Goal: Use online tool/utility: Utilize a website feature to perform a specific function

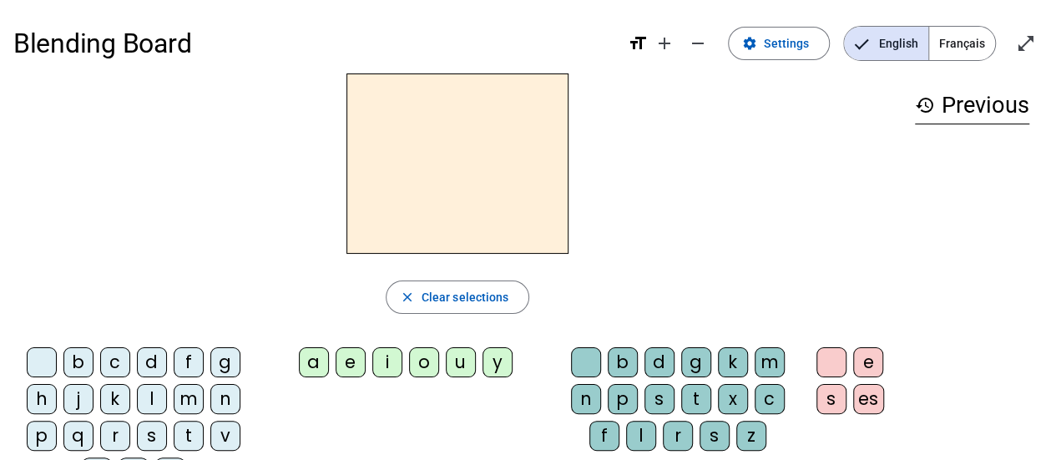
click at [152, 351] on div "d" at bounding box center [152, 362] width 30 height 30
click at [349, 379] on letter-bubble "e" at bounding box center [354, 365] width 37 height 37
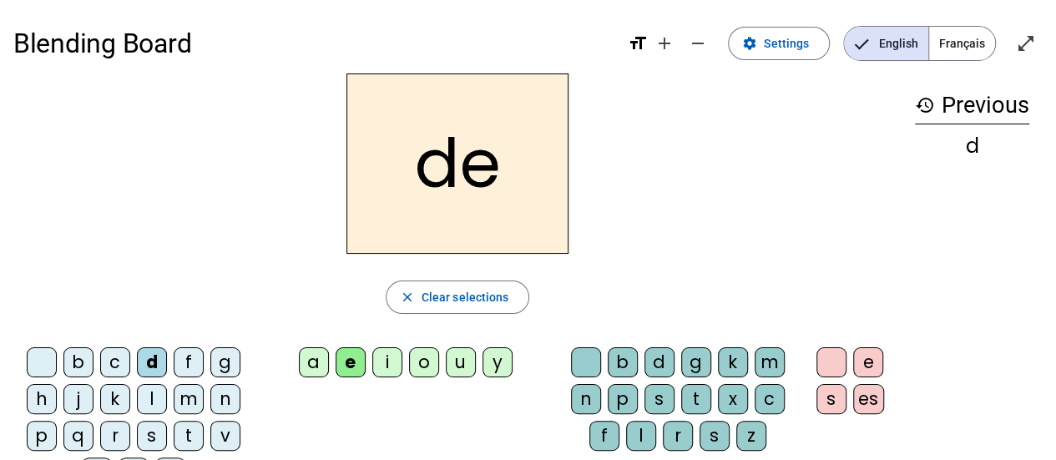
click at [321, 352] on div "a" at bounding box center [314, 362] width 30 height 30
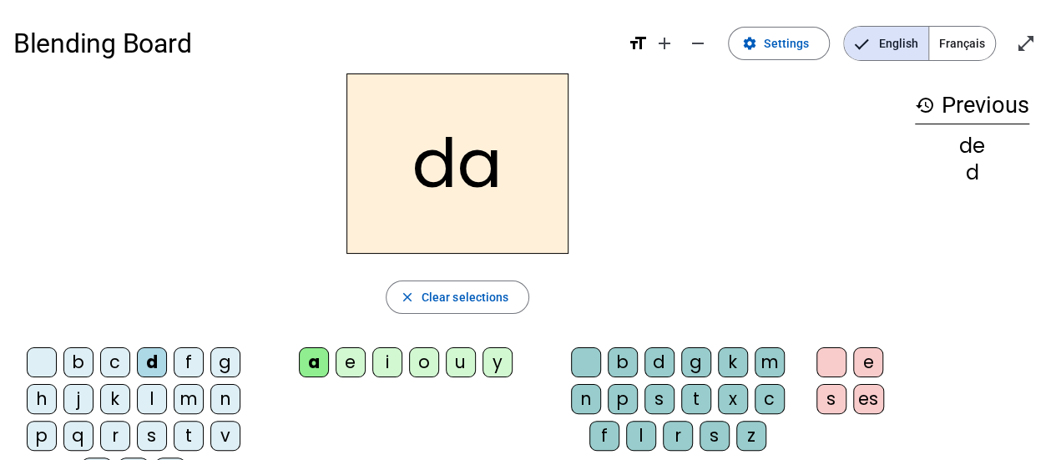
click at [185, 362] on div "f" at bounding box center [189, 362] width 30 height 30
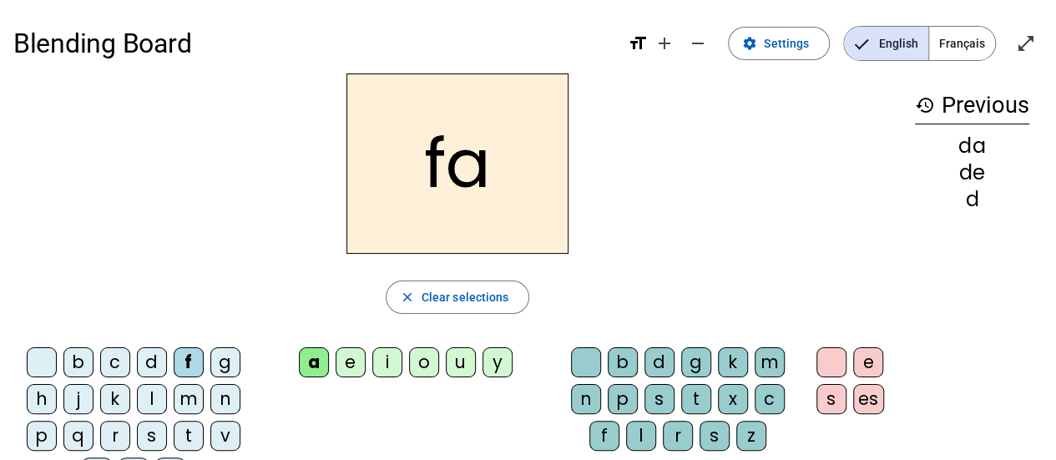
click at [157, 440] on div "s" at bounding box center [152, 436] width 30 height 30
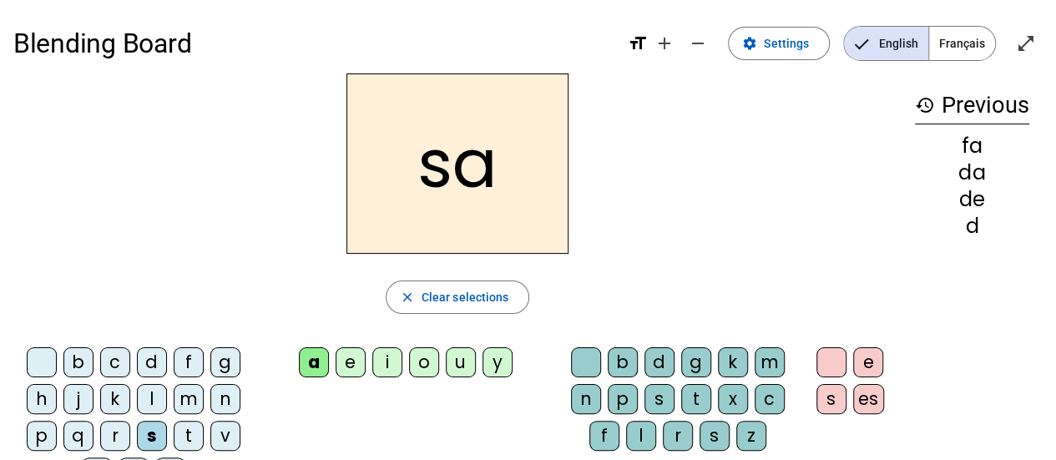
click at [766, 400] on div "c" at bounding box center [770, 399] width 30 height 30
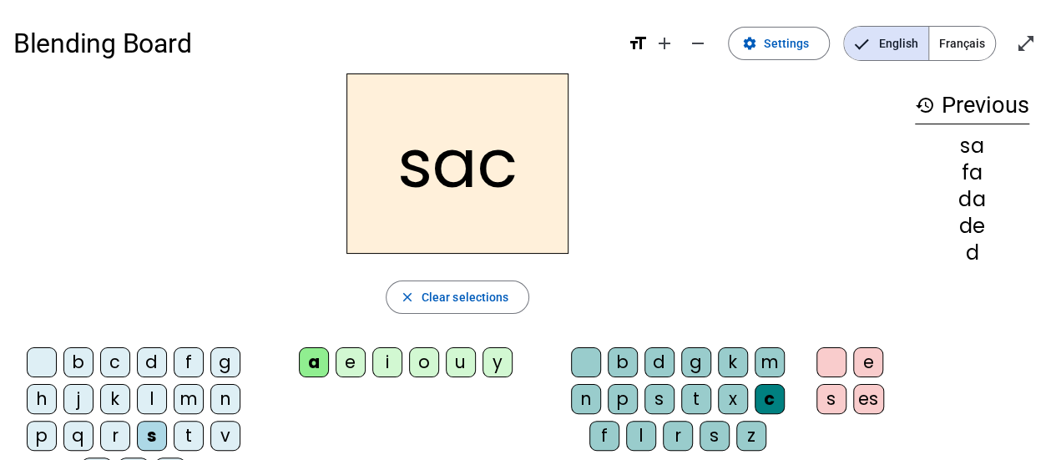
click at [642, 438] on div "l" at bounding box center [641, 436] width 30 height 30
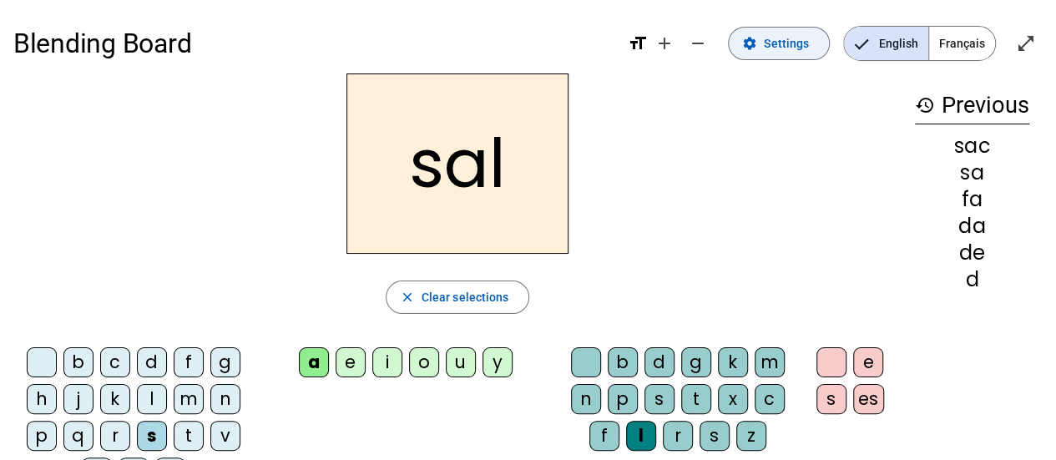
click at [788, 46] on span "Settings" at bounding box center [786, 43] width 45 height 20
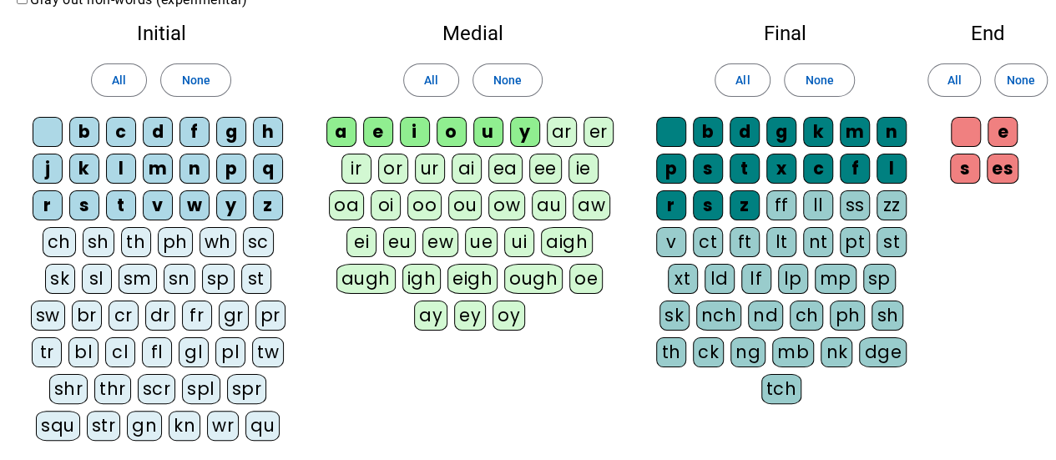
scroll to position [167, 0]
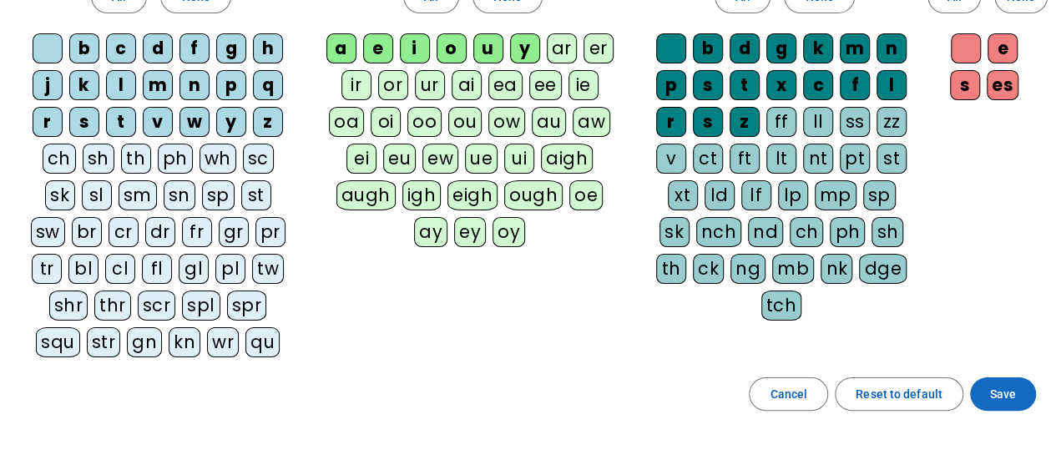
click at [1000, 384] on span "Save" at bounding box center [1003, 394] width 26 height 20
